Goal: Check status

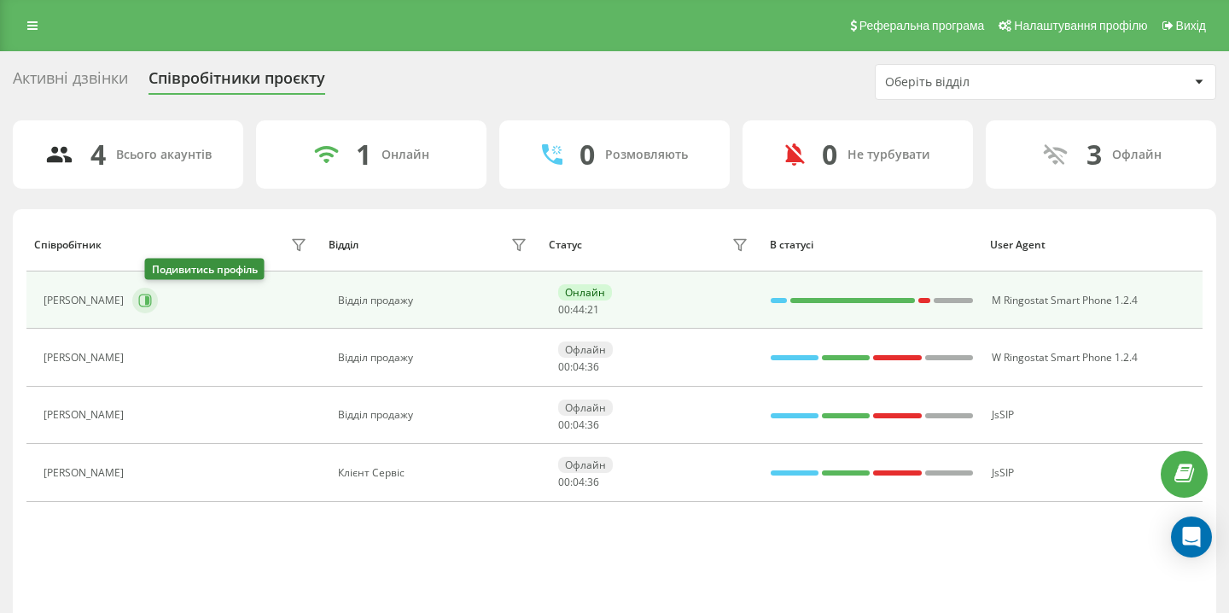
click at [152, 299] on icon at bounding box center [145, 301] width 14 height 14
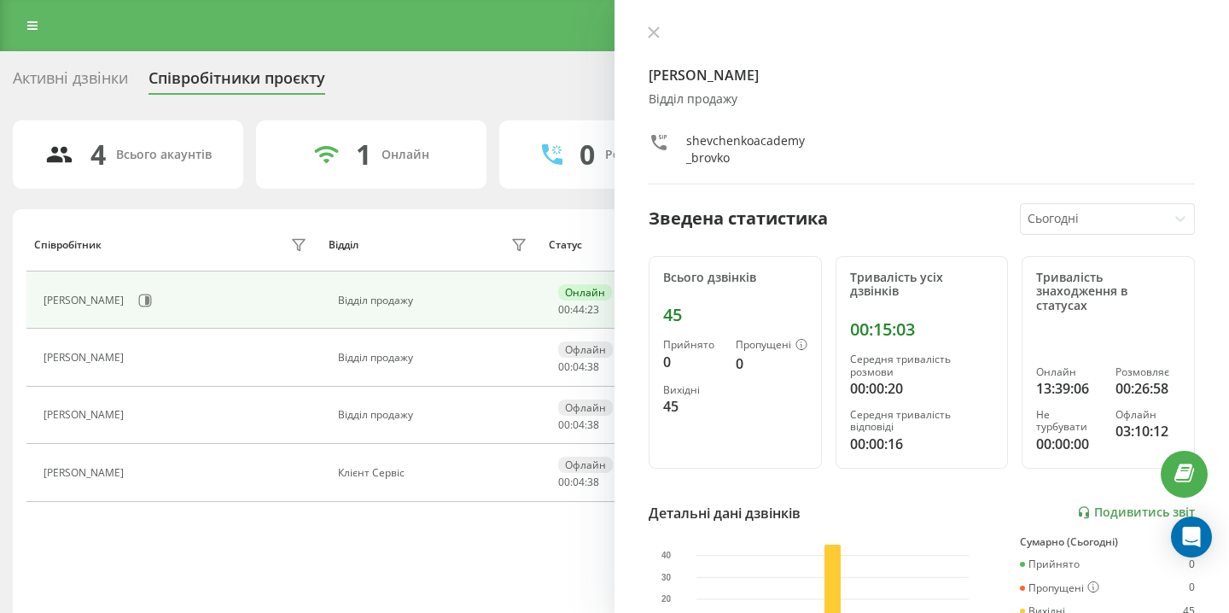
click at [641, 22] on div "[PERSON_NAME] Відділ продажу shevchenkoacademy_brovko Зведена статистика Сьогод…" at bounding box center [922, 306] width 615 height 613
click at [646, 26] on button at bounding box center [654, 34] width 22 height 16
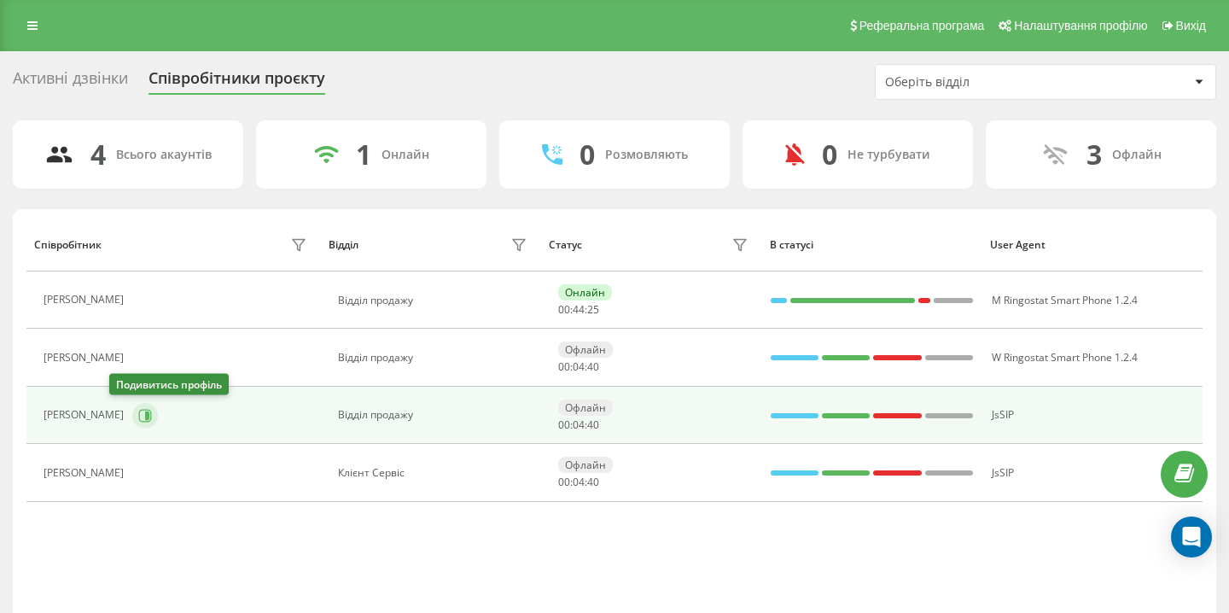
click at [138, 418] on icon at bounding box center [145, 416] width 14 height 14
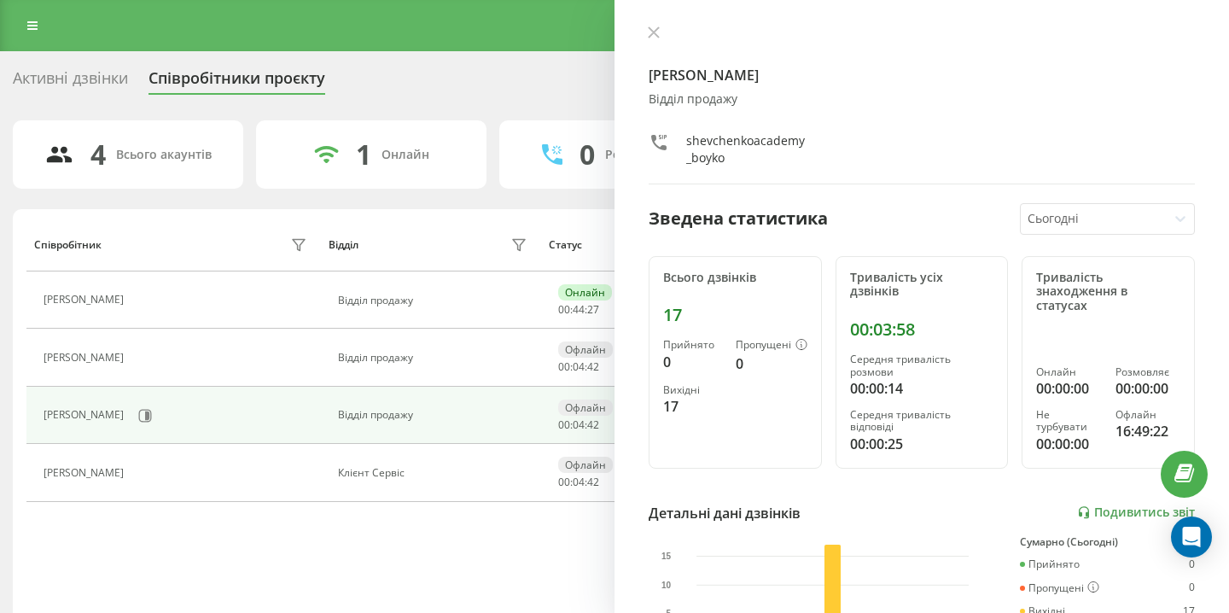
click at [651, 25] on div "[PERSON_NAME] Відділ продажу shevchenkoacademy_boyko Зведена статистика Сьогодн…" at bounding box center [922, 306] width 615 height 613
click at [652, 31] on icon at bounding box center [654, 32] width 10 height 10
